Goal: Information Seeking & Learning: Learn about a topic

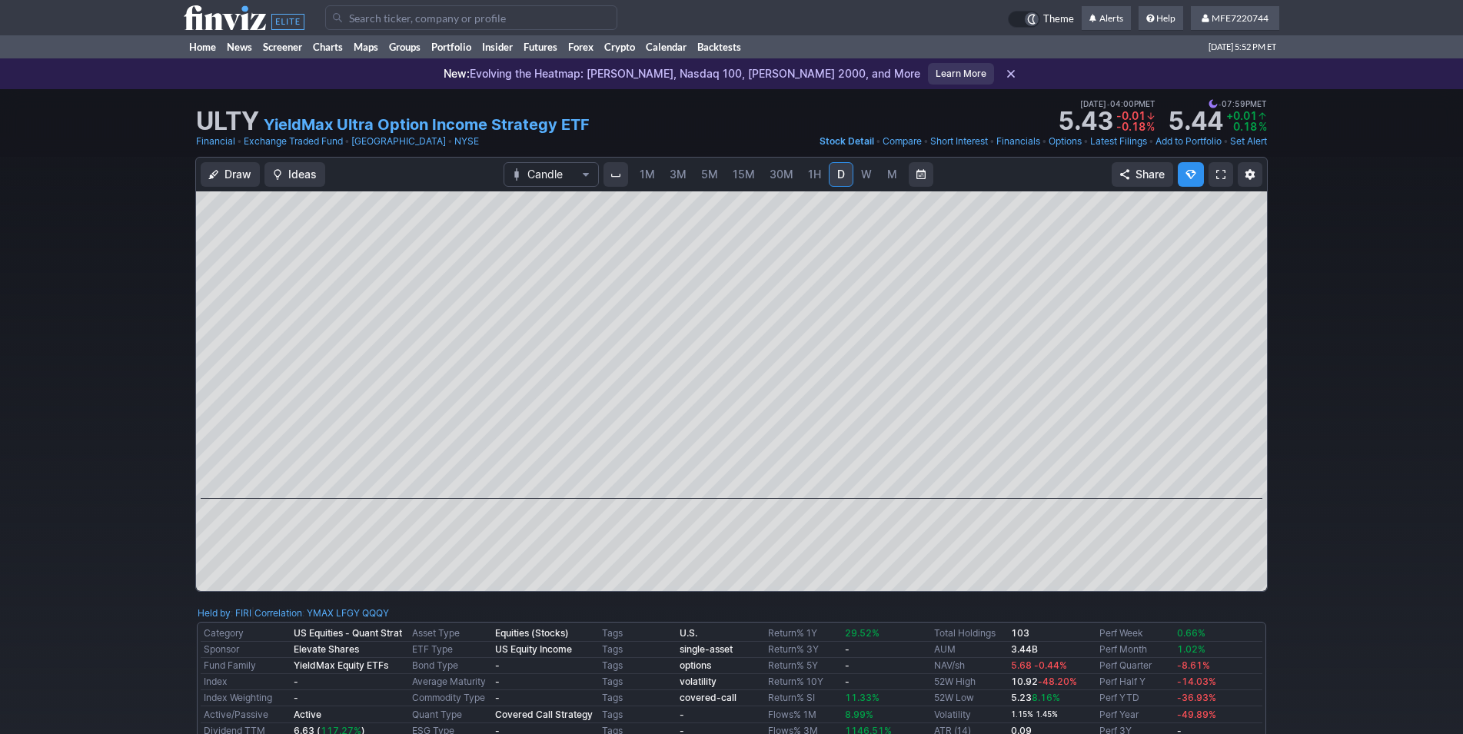
click at [863, 175] on span "W" at bounding box center [866, 174] width 11 height 13
